Goal: Task Accomplishment & Management: Use online tool/utility

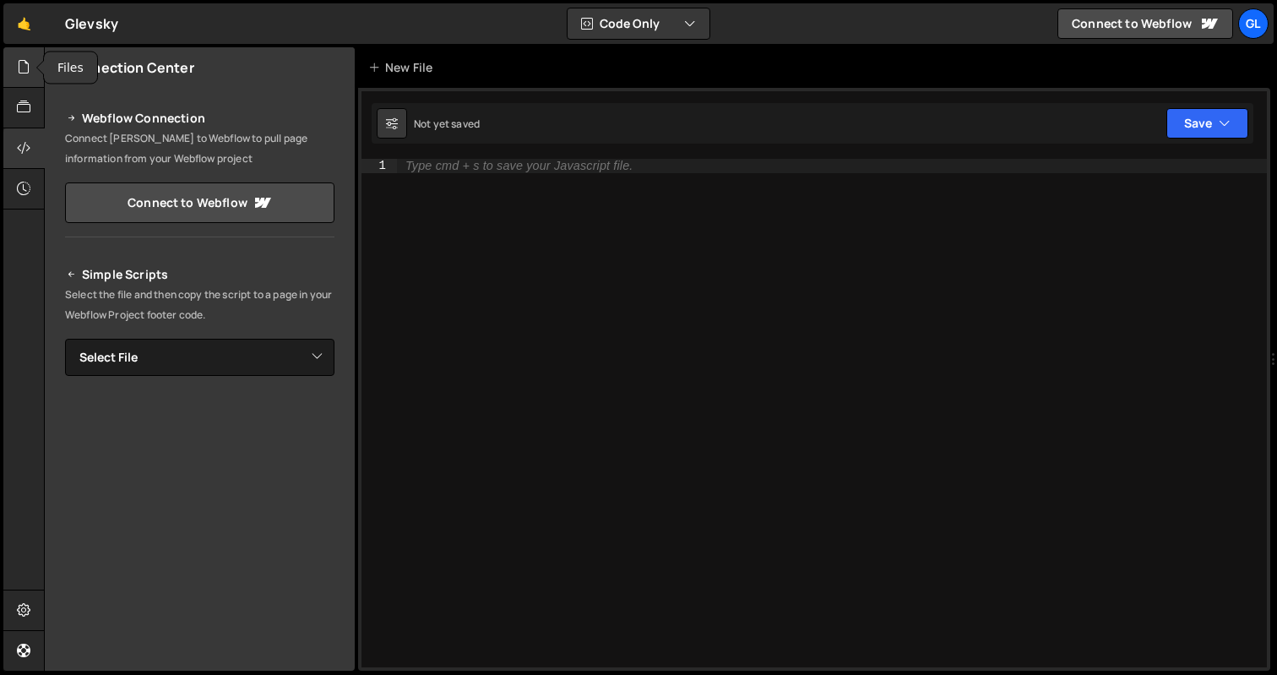
click at [26, 73] on icon at bounding box center [24, 66] width 14 height 19
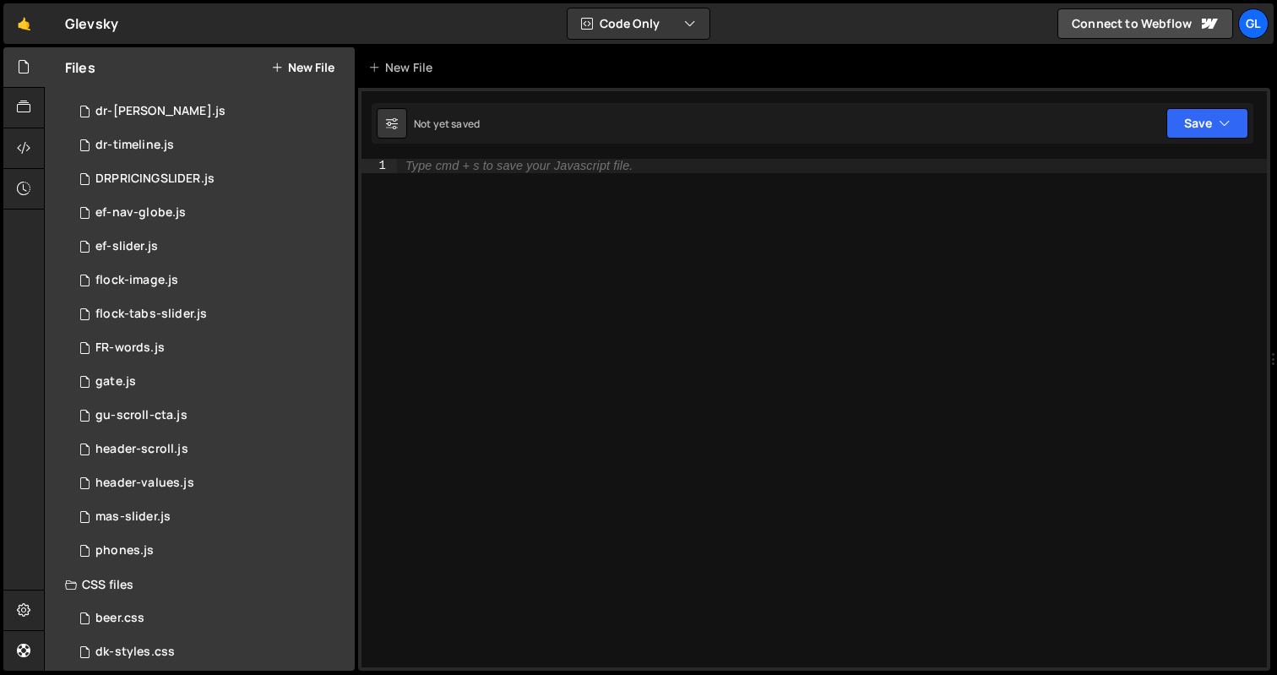
scroll to position [473, 0]
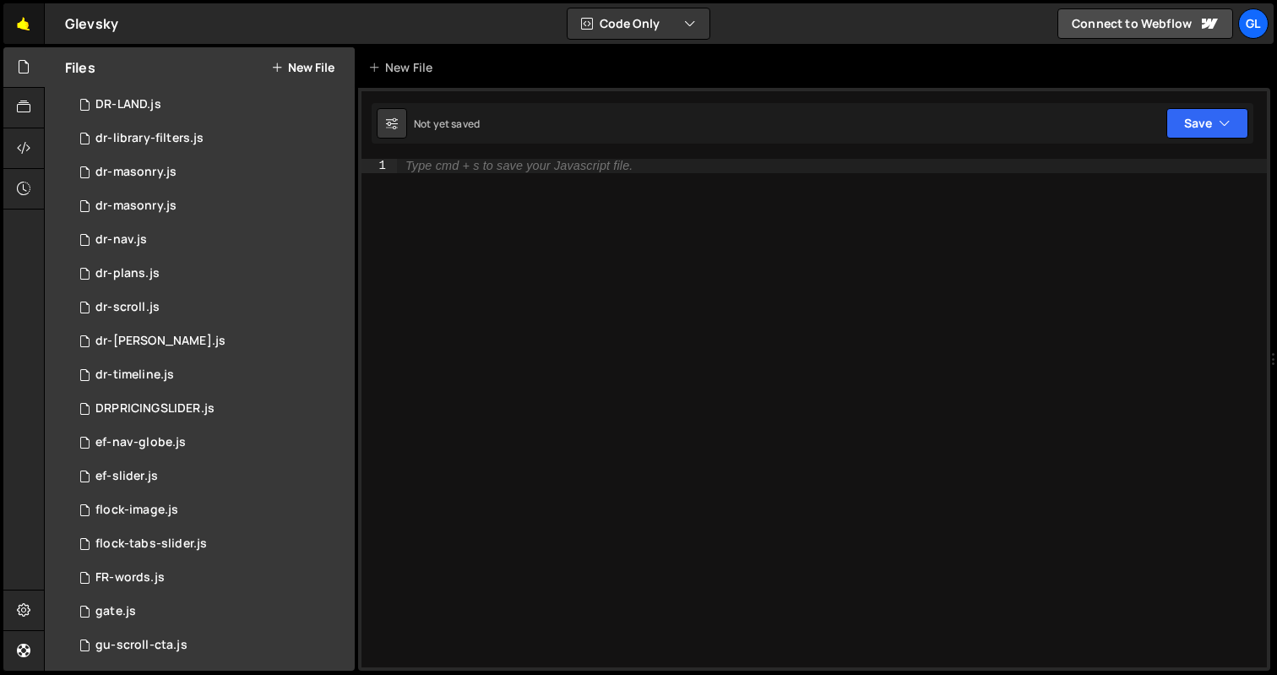
click at [26, 31] on link "🤙" at bounding box center [23, 23] width 41 height 41
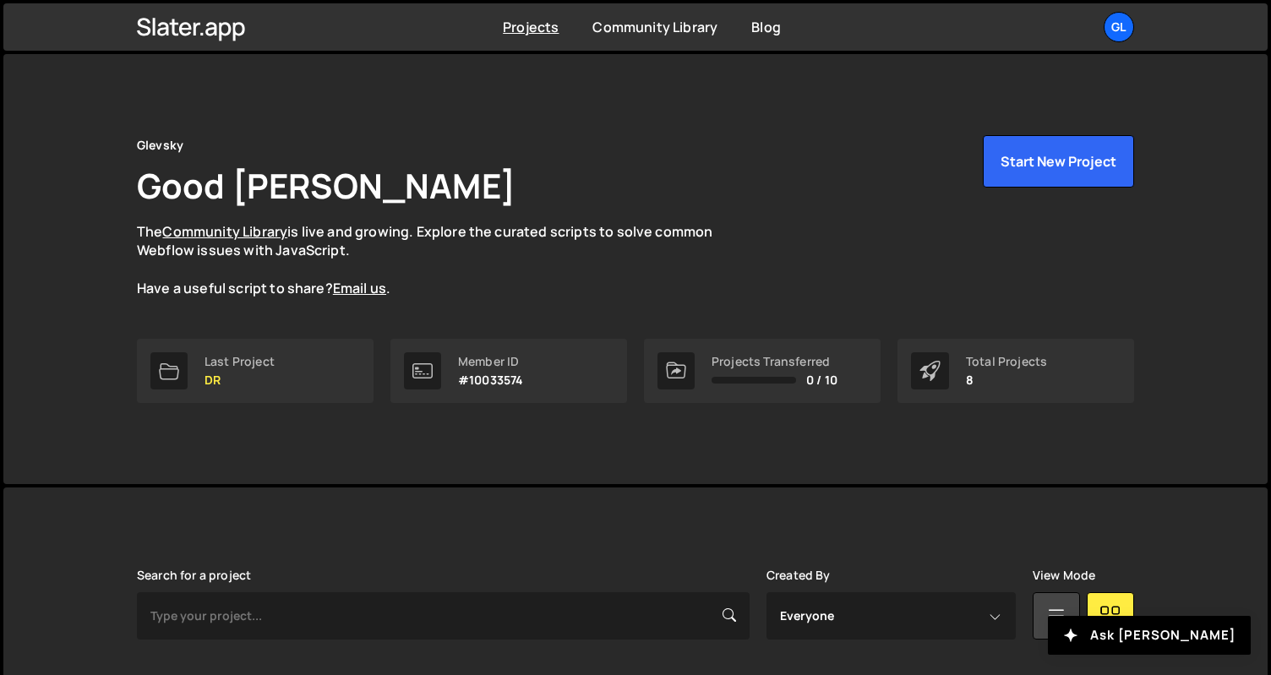
scroll to position [446, 0]
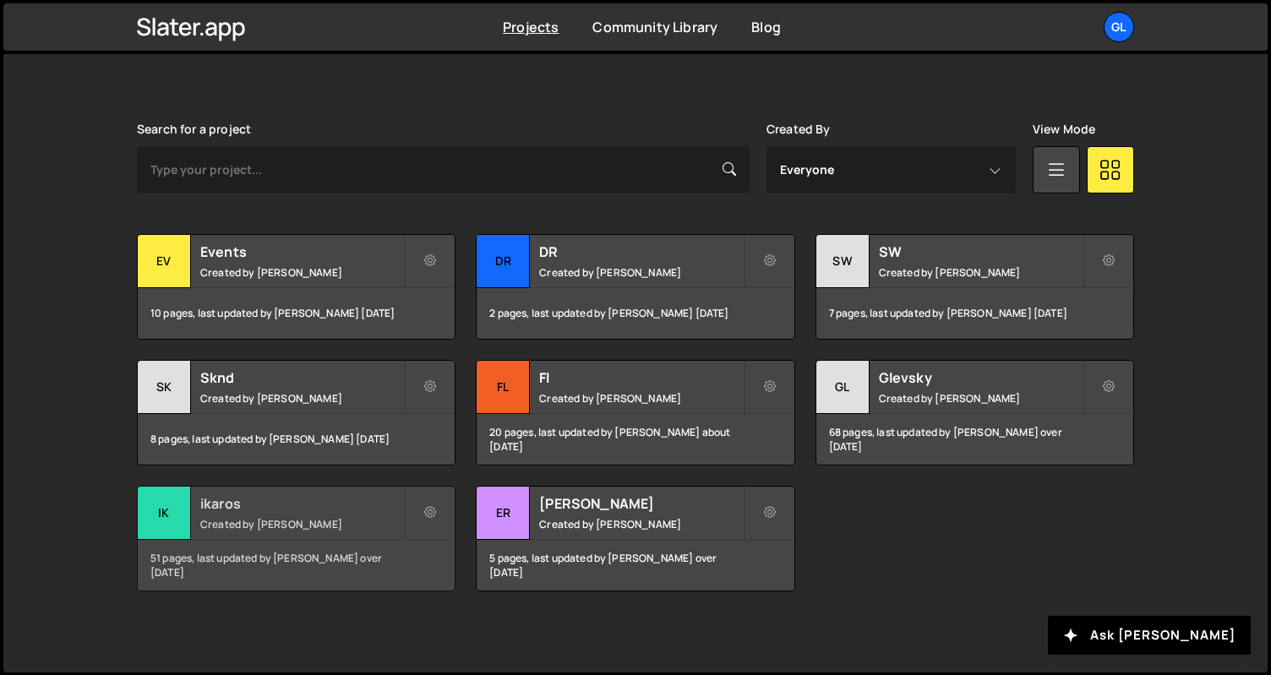
click at [255, 504] on h2 "ikaros" at bounding box center [302, 503] width 204 height 19
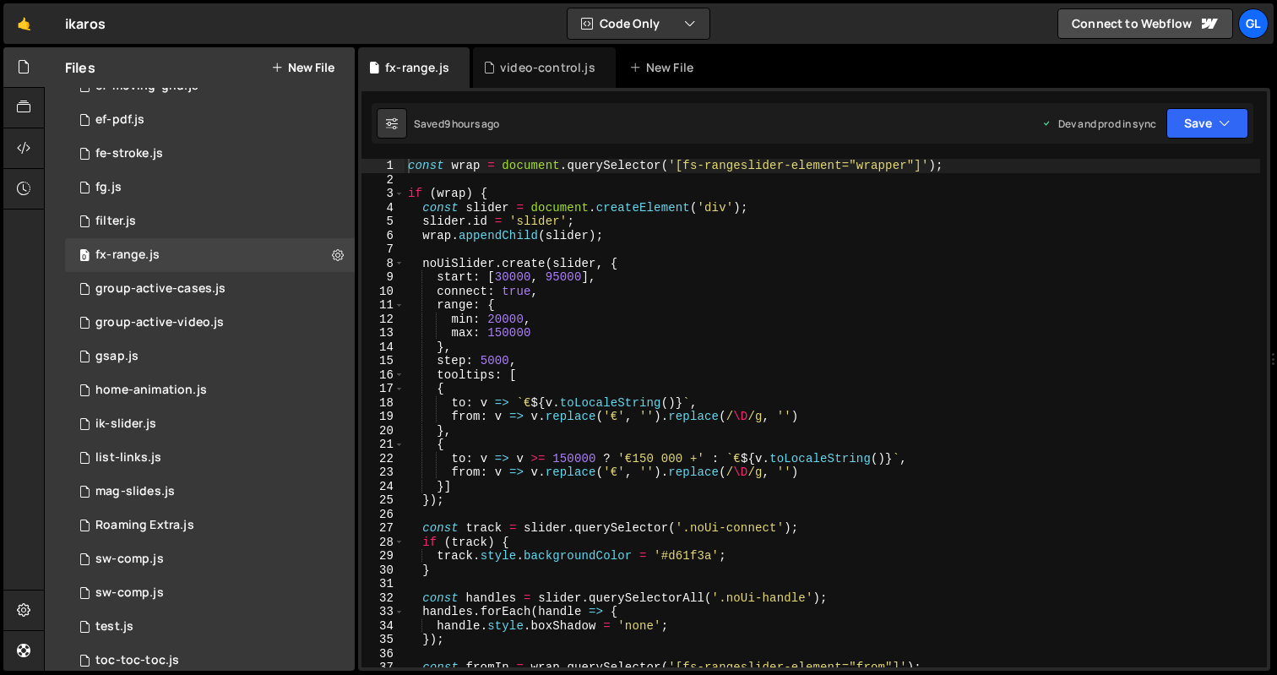
scroll to position [77, 0]
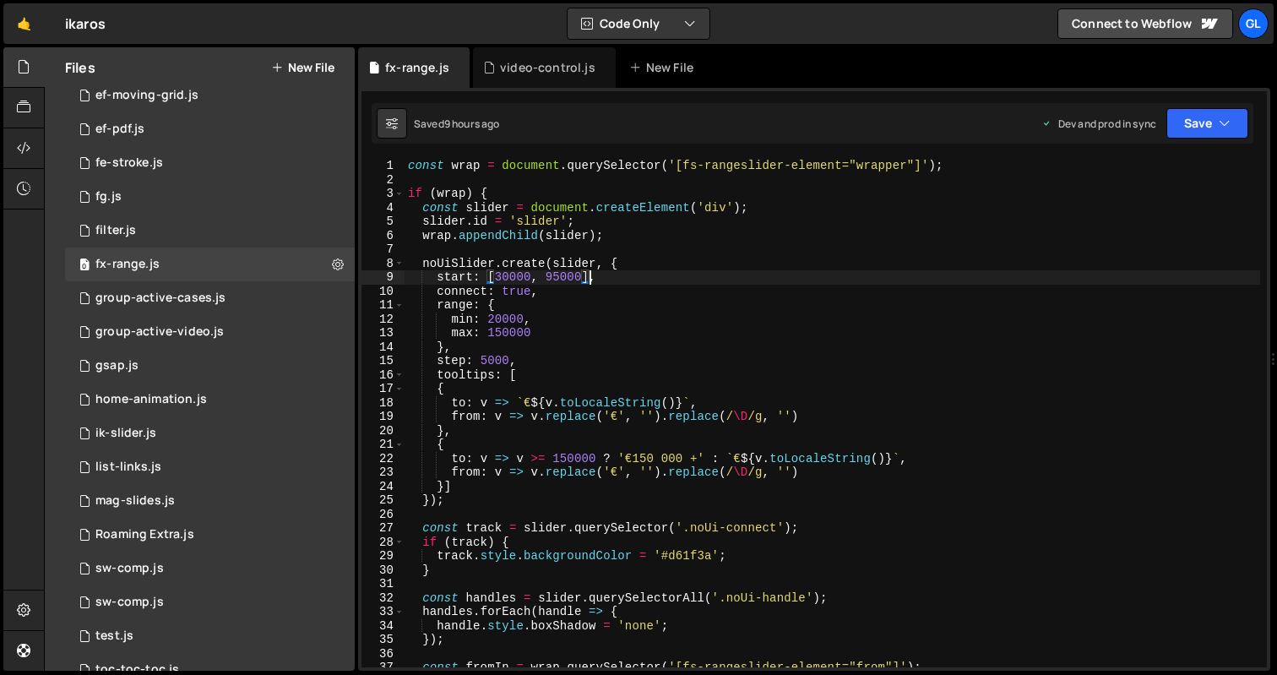
click at [586, 271] on div "const wrap = document . querySelector ( '[fs-rangeslider-element="wrapper"]' ) …" at bounding box center [833, 427] width 856 height 536
type textarea "}"
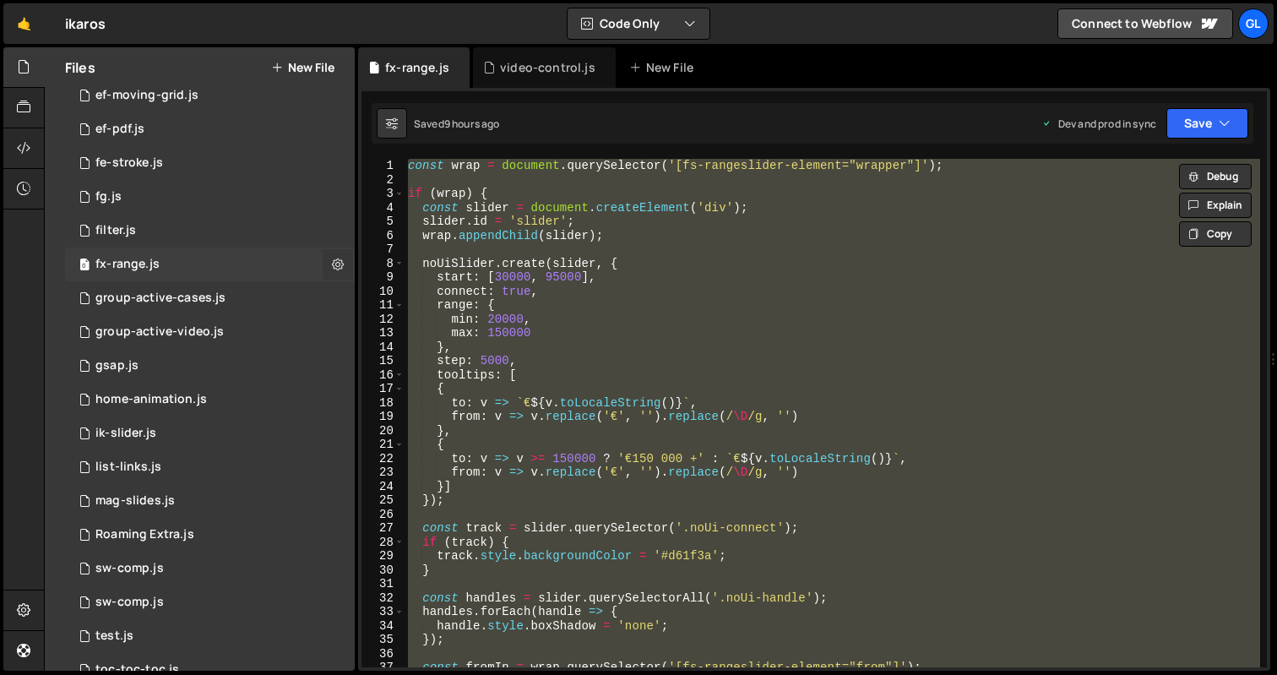
click at [324, 264] on button at bounding box center [338, 264] width 30 height 30
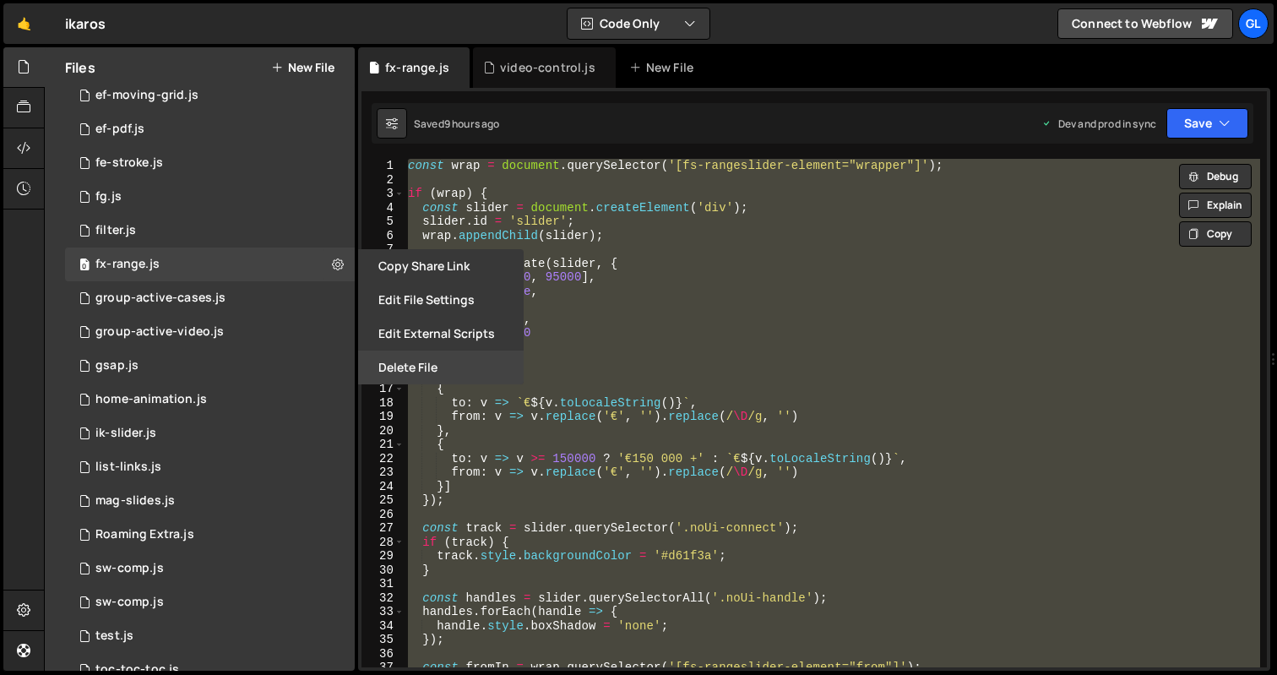
click at [457, 368] on button "Delete File" at bounding box center [441, 368] width 166 height 34
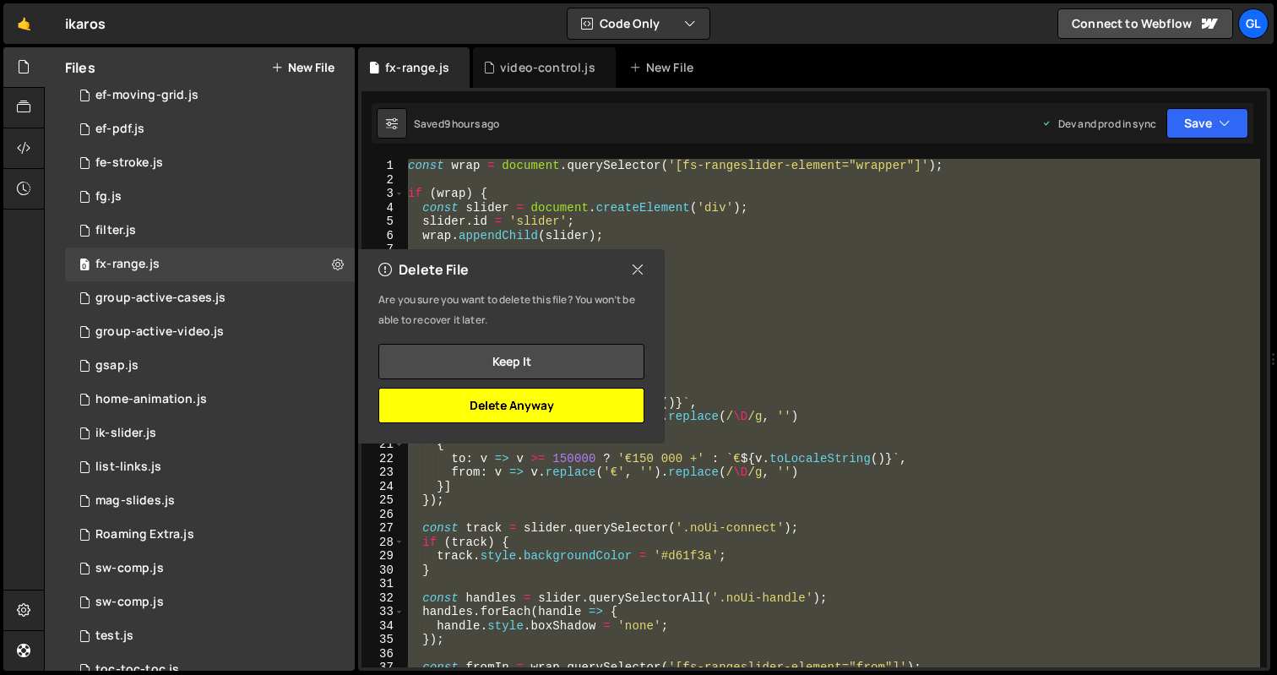
click at [534, 406] on button "Delete Anyway" at bounding box center [511, 405] width 266 height 35
